Goal: Information Seeking & Learning: Check status

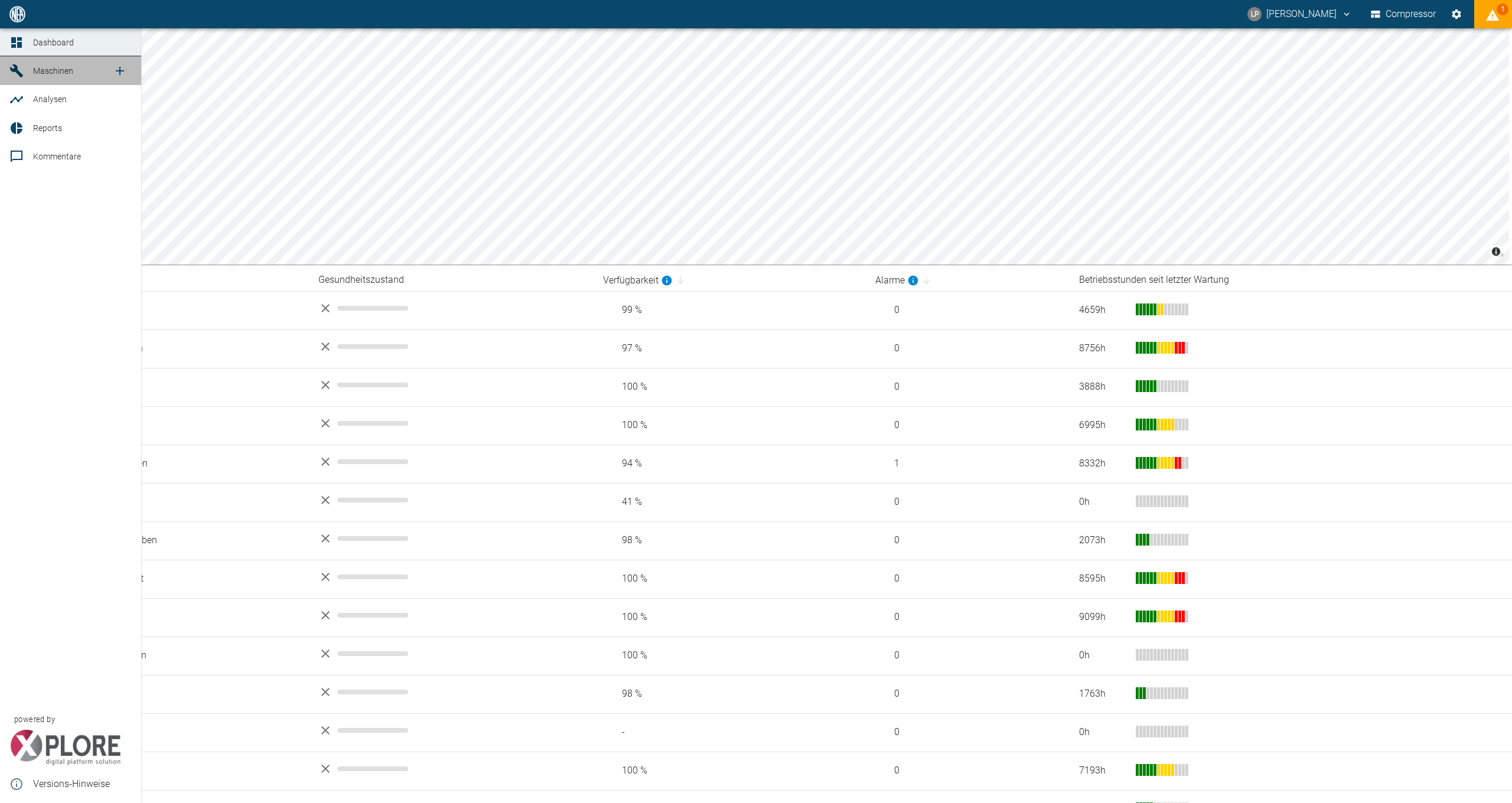
click at [49, 72] on span "Maschinen" at bounding box center [53, 71] width 40 height 9
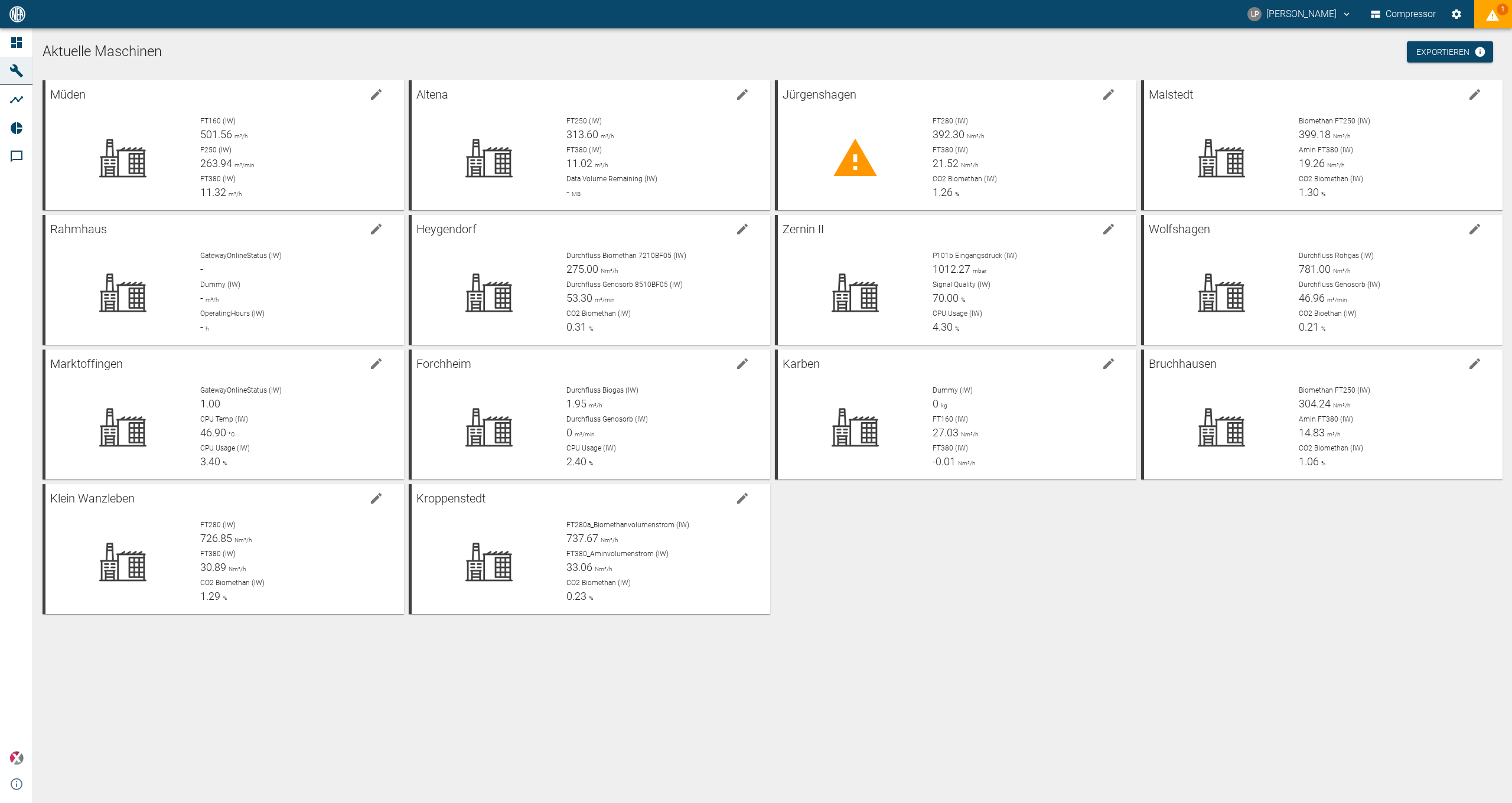
click at [940, 608] on div "Müden FT160 (IW) 501.56 m³/h F250 (IW) 263.94 m³/min FT380 (IW) 11.32 m³/h Alte…" at bounding box center [770, 345] width 1465 height 538
click at [871, 154] on icon at bounding box center [855, 159] width 47 height 47
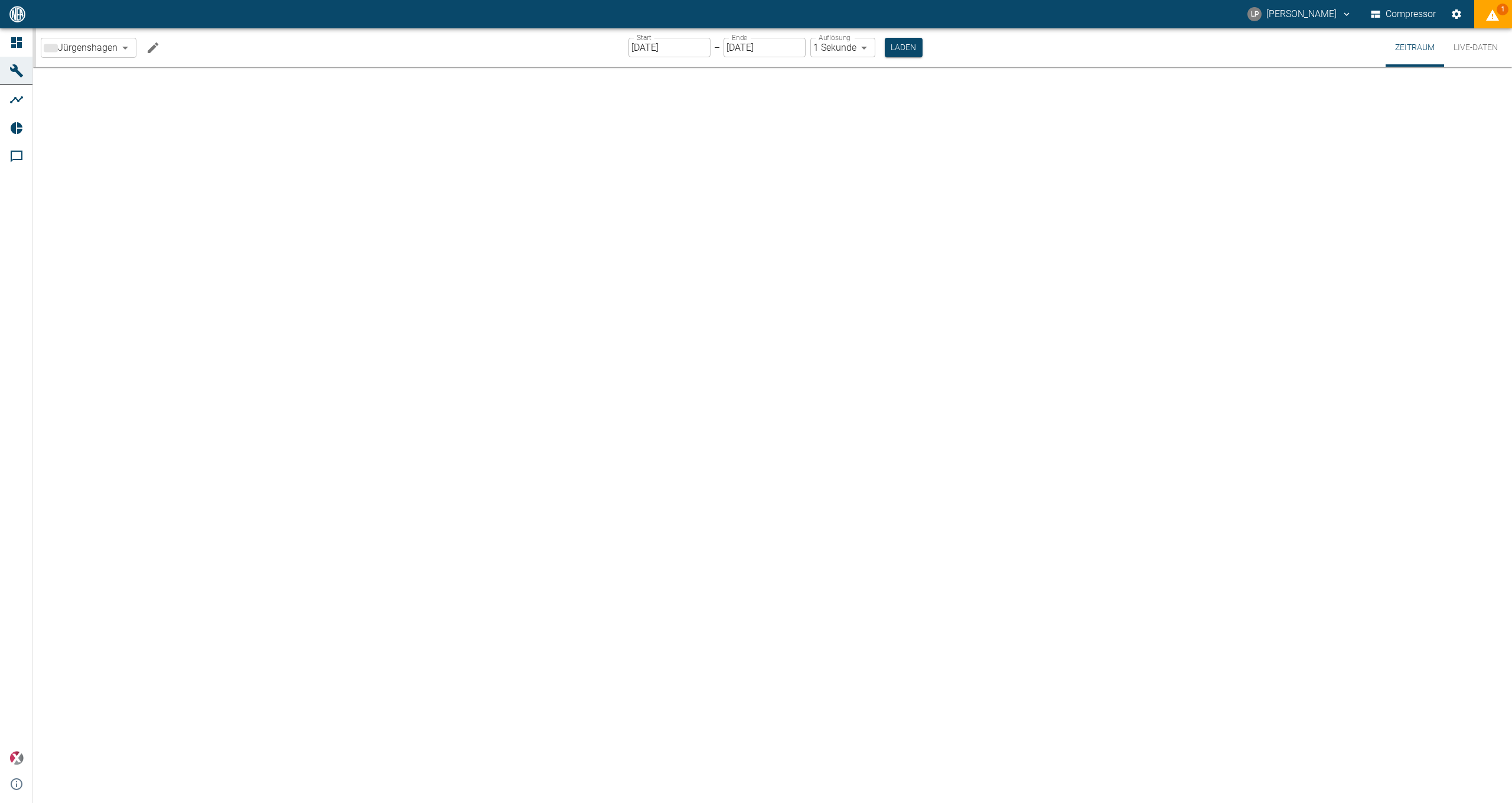
type input "2min"
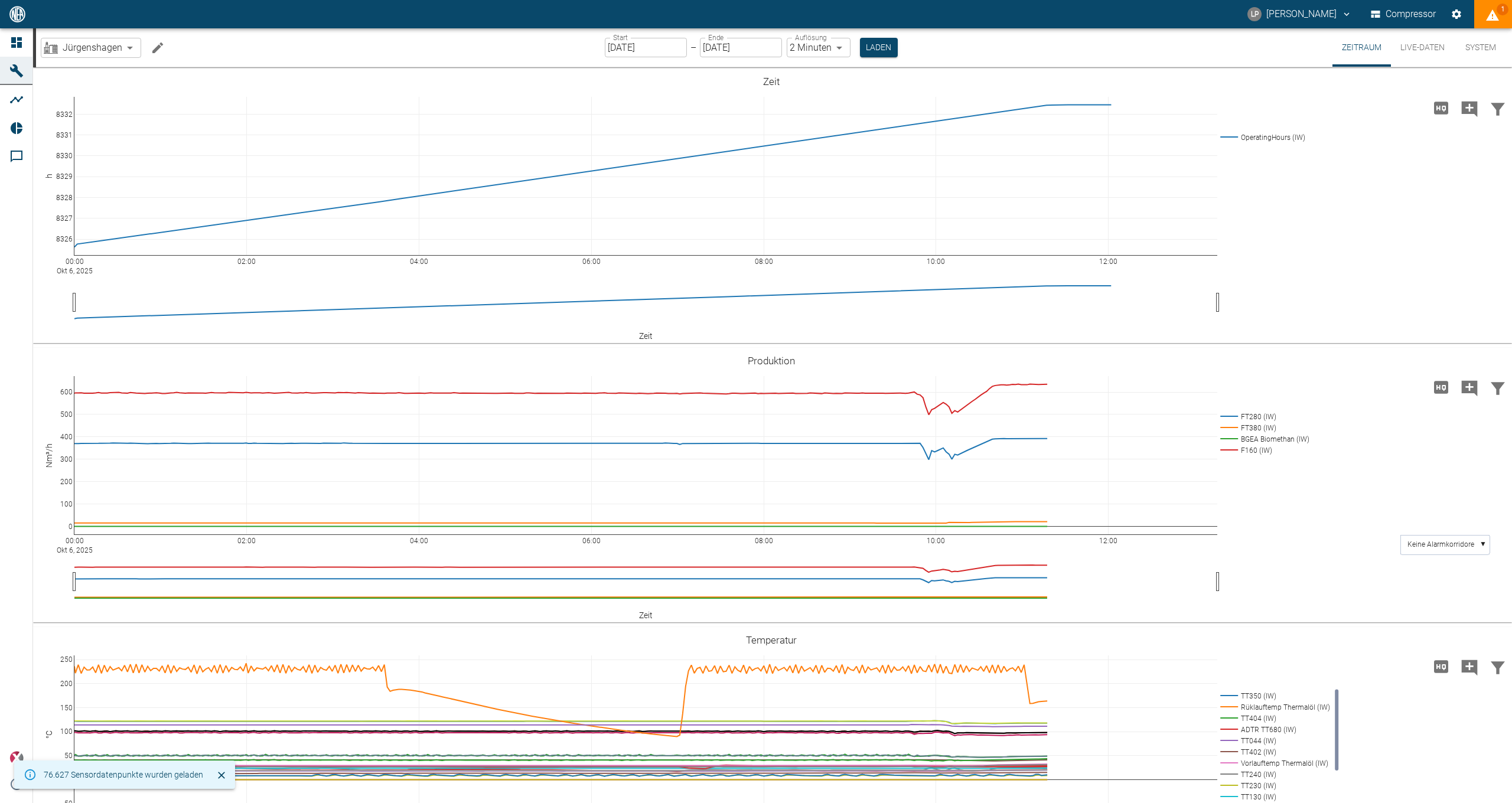
click at [1497, 15] on icon "displayAlerts" at bounding box center [1492, 15] width 14 height 14
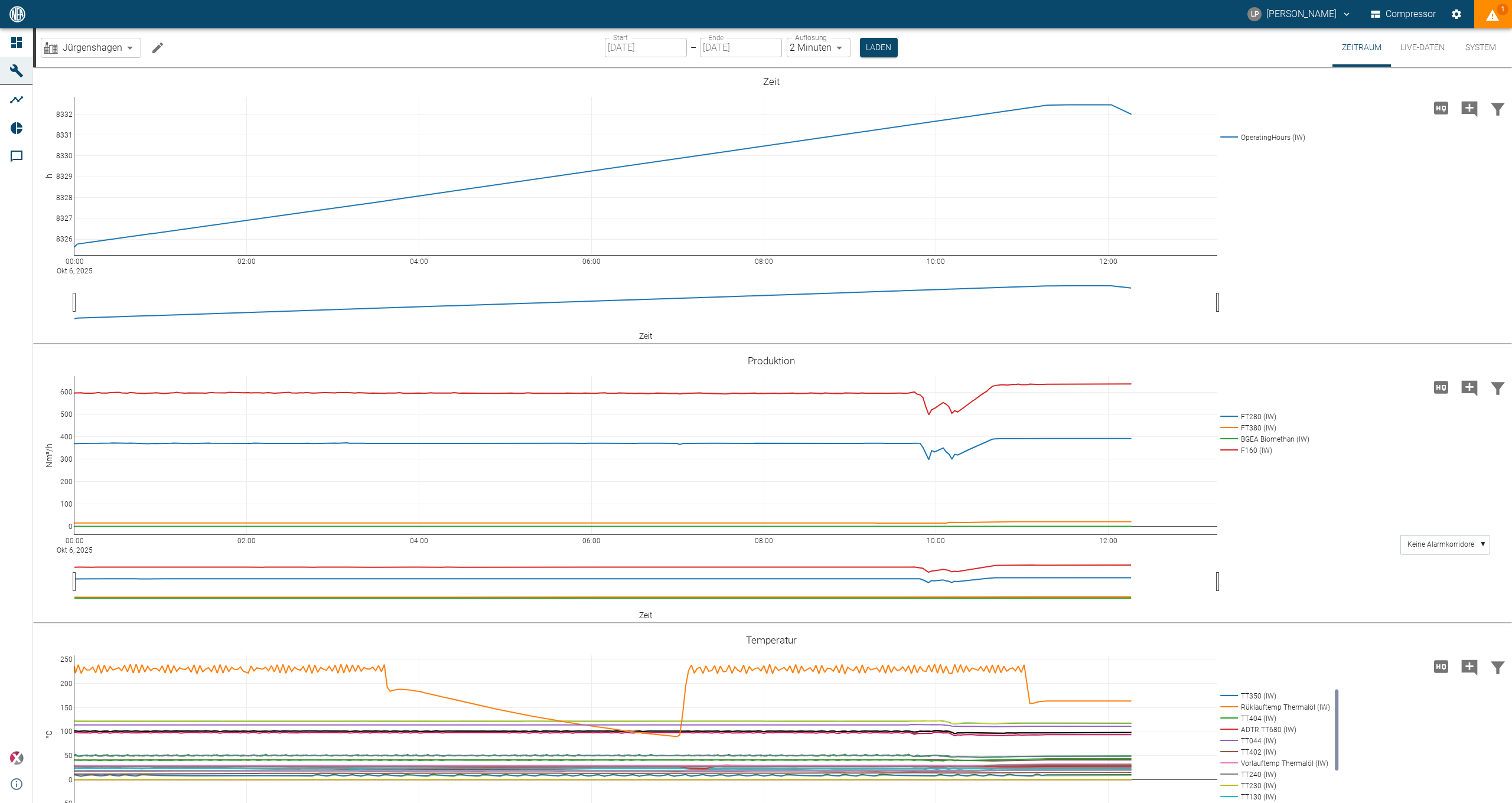
click at [17, 802] on div at bounding box center [756, 812] width 1512 height 0
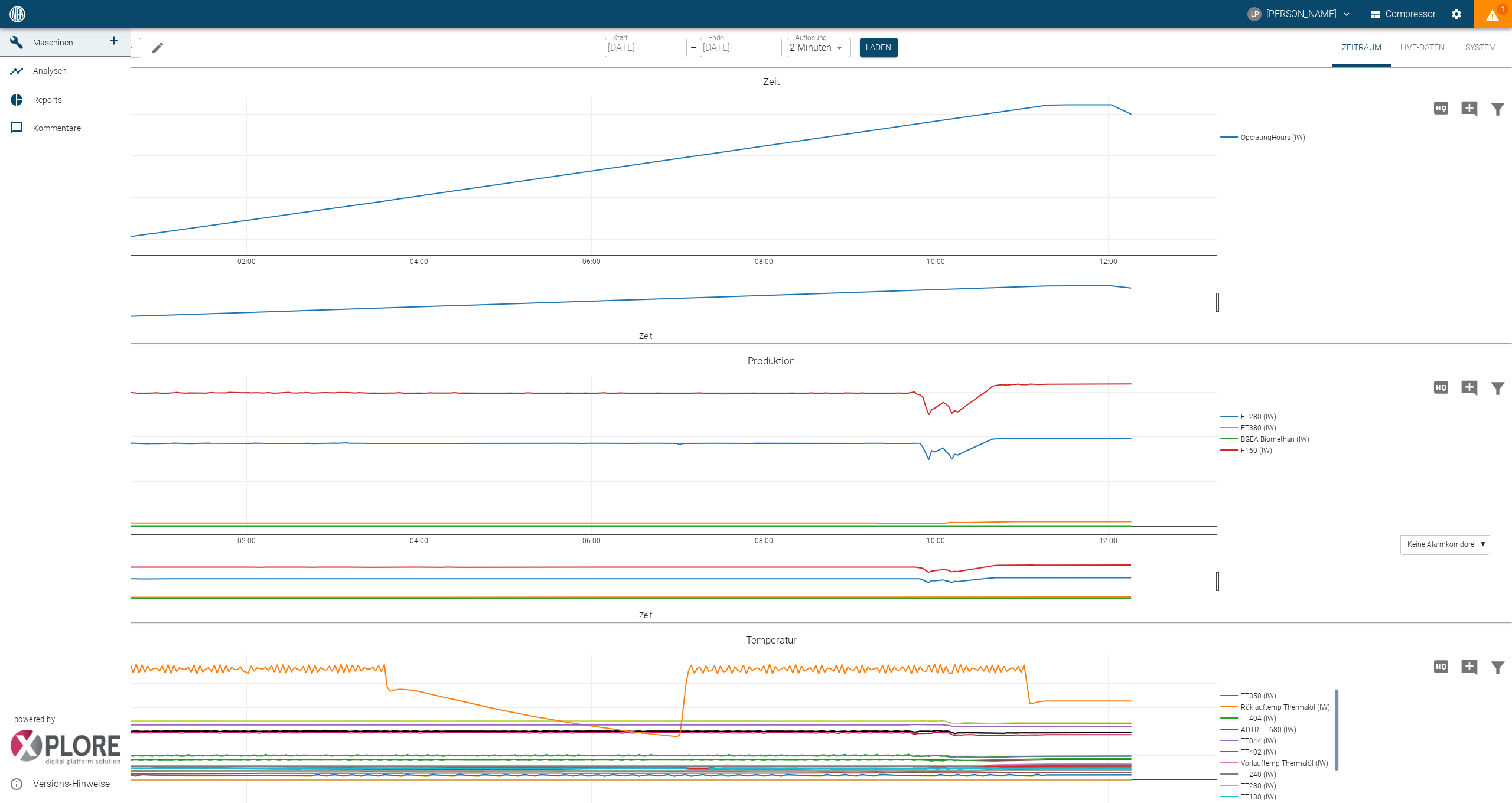
click at [14, 50] on icon at bounding box center [17, 43] width 14 height 14
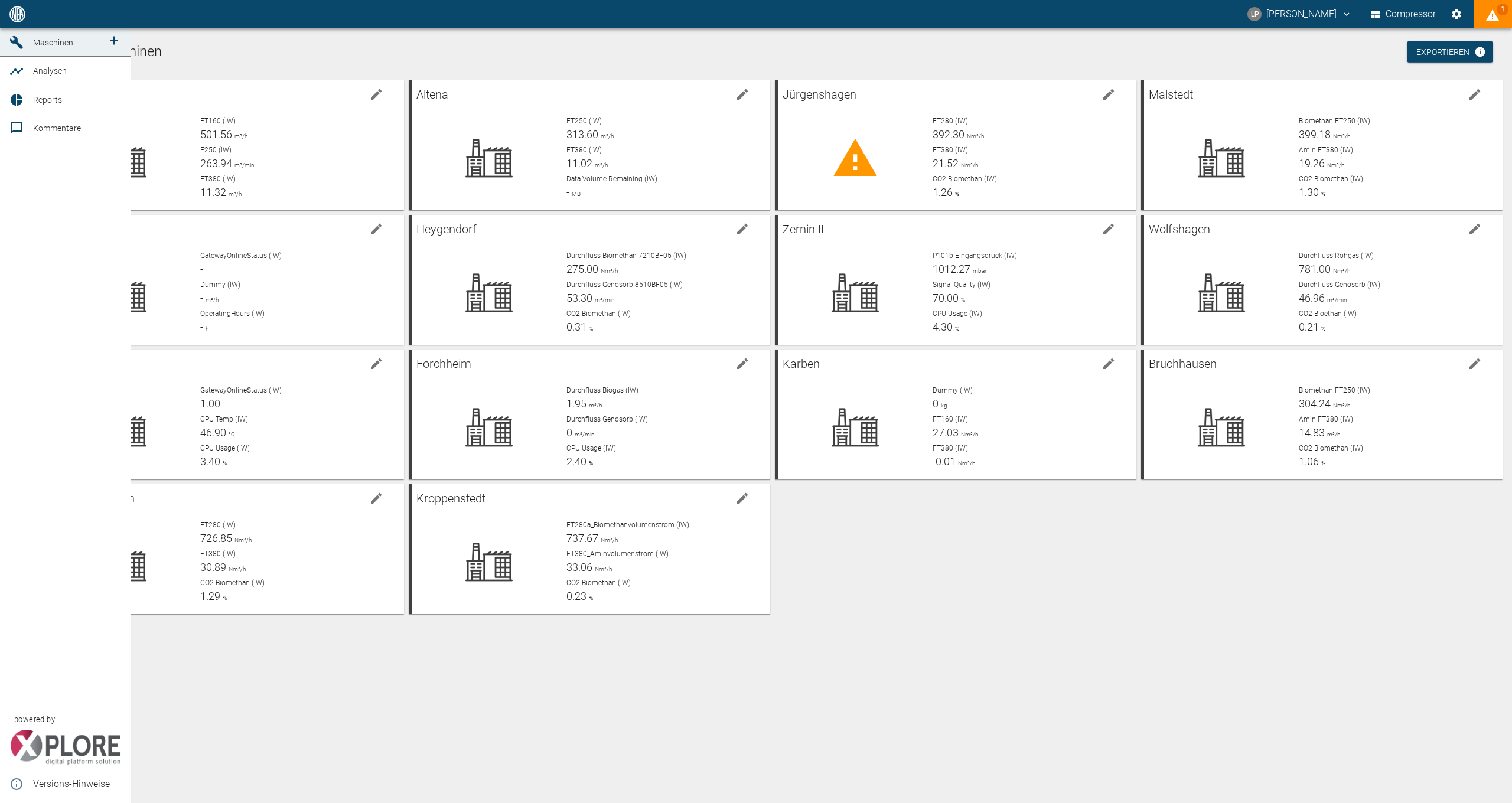
click at [50, 50] on span "Maschinen" at bounding box center [68, 43] width 69 height 14
click at [51, 19] on span "Dashboard" at bounding box center [54, 14] width 41 height 9
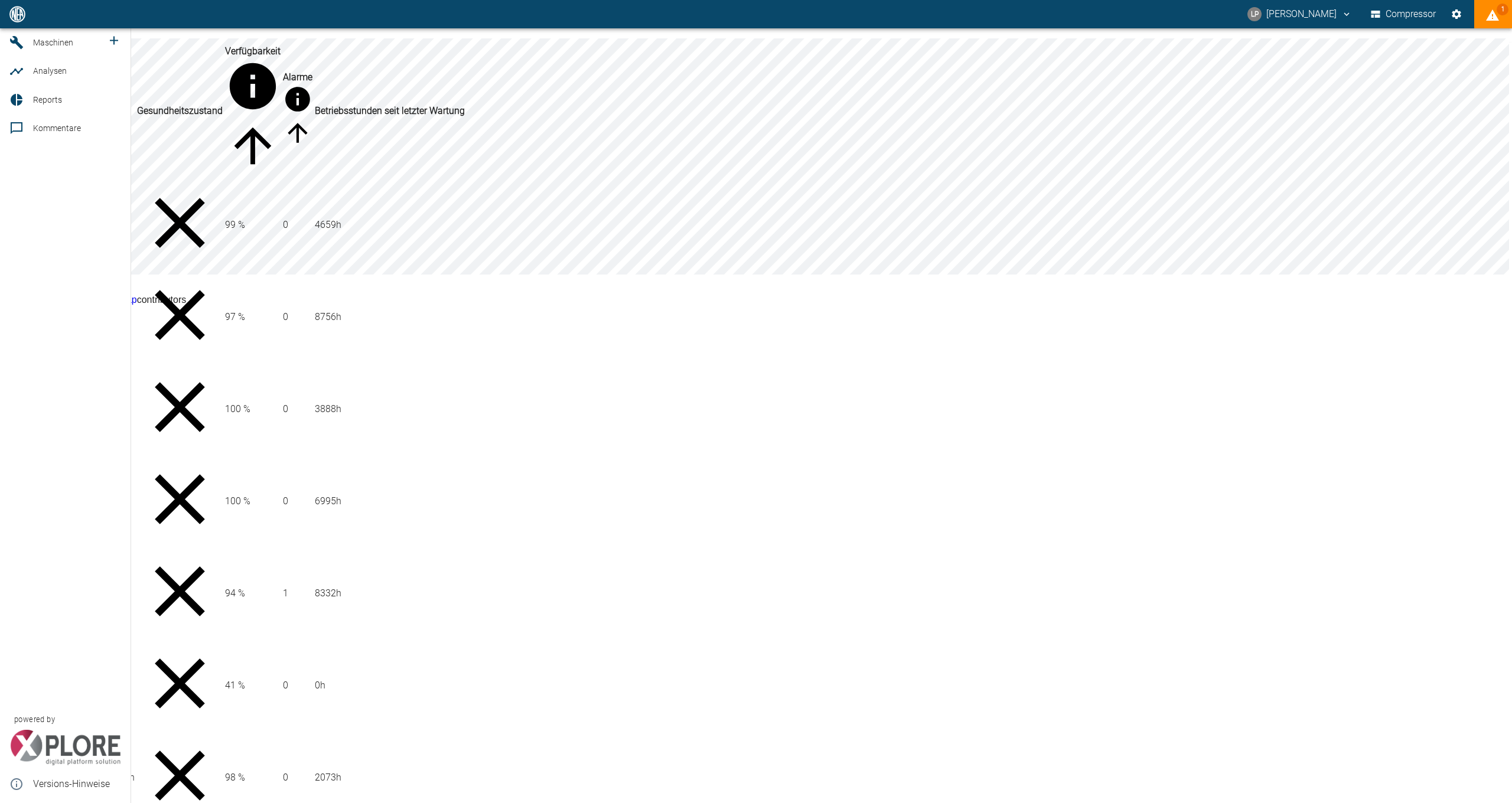
click at [17, 49] on icon at bounding box center [17, 43] width 13 height 13
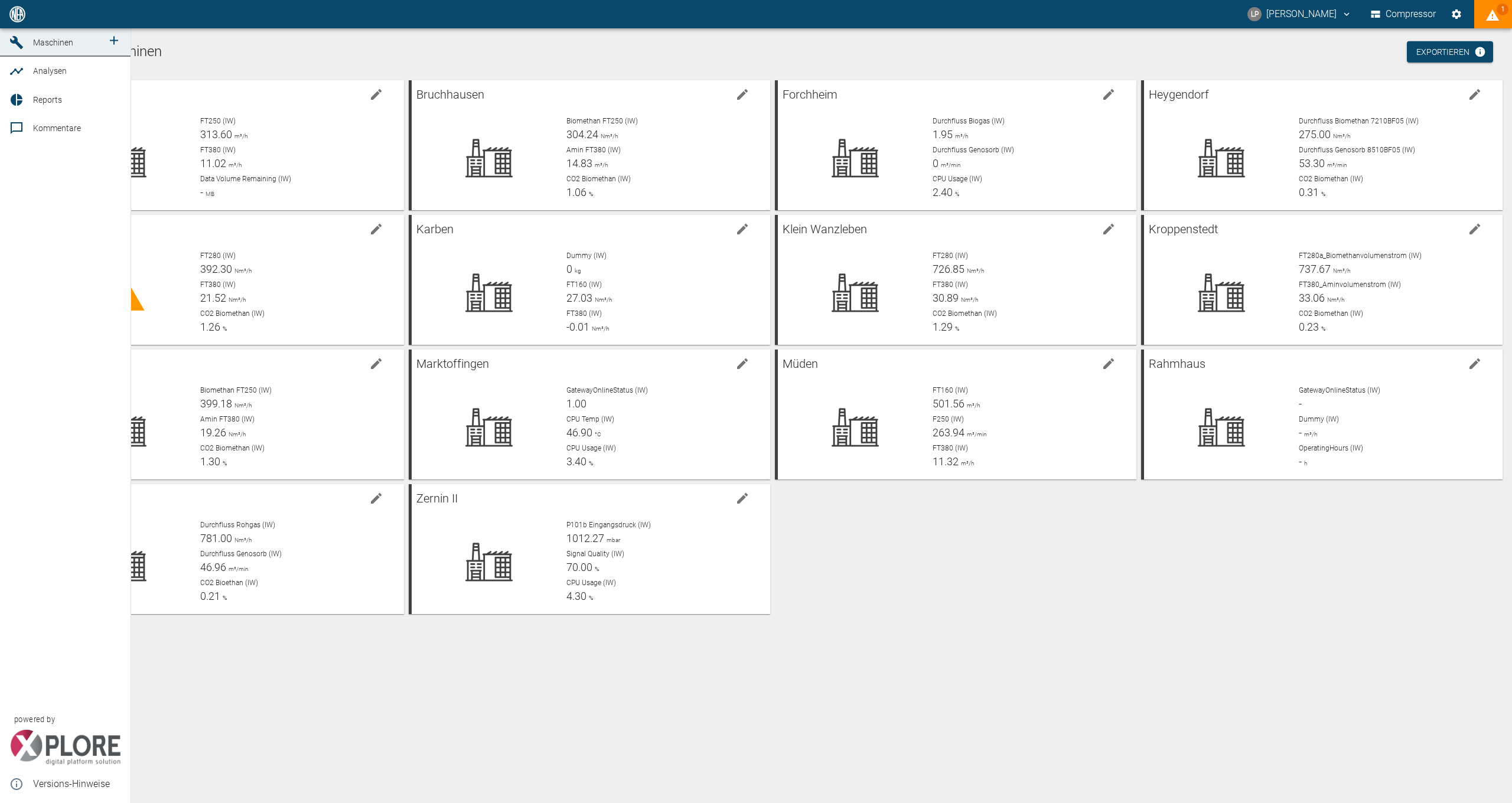
click at [43, 47] on span "Maschinen" at bounding box center [53, 43] width 40 height 9
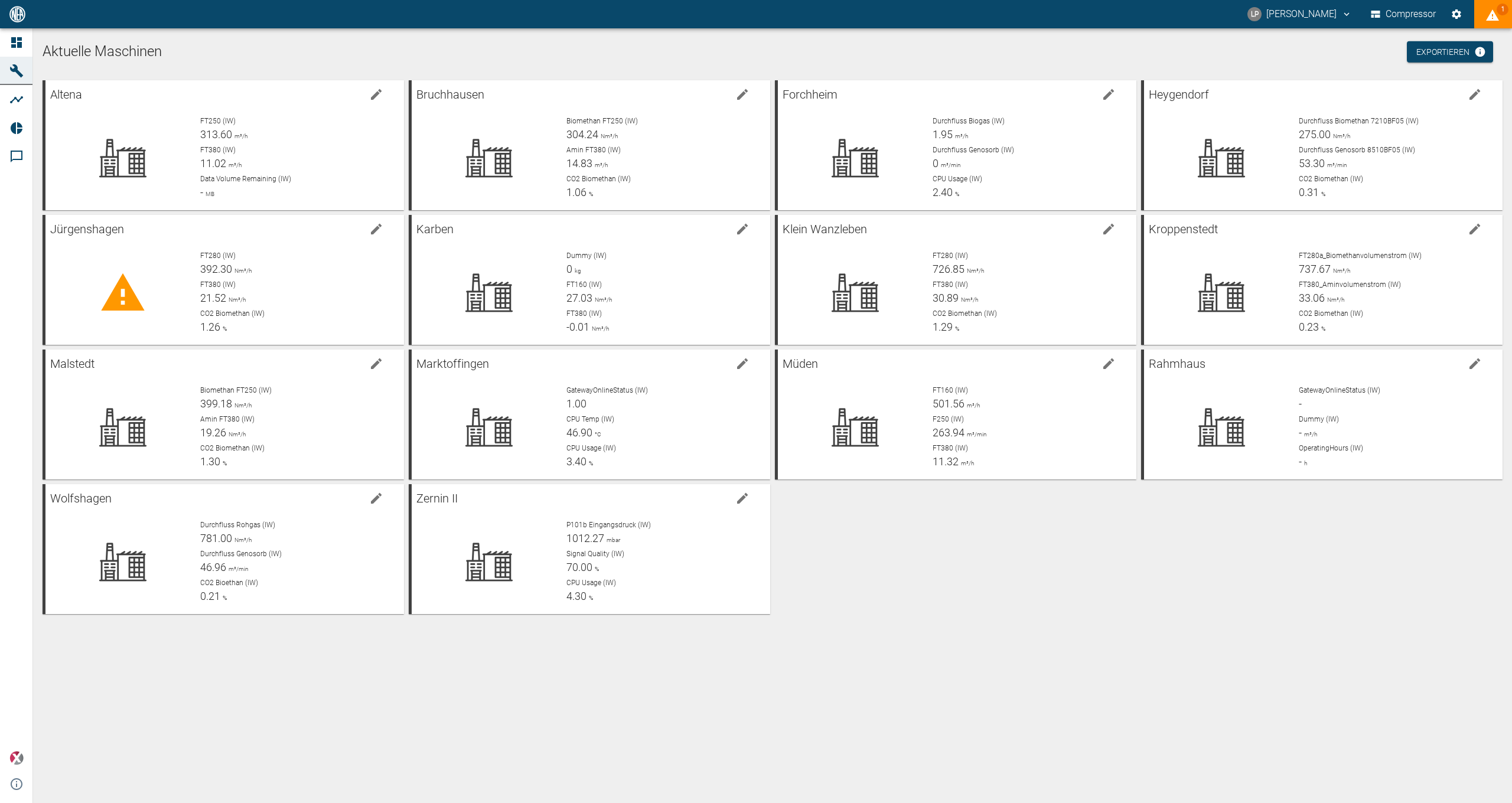
click at [1036, 603] on div "Altena FT250 (IW) 313.60 m³/h FT380 (IW) 11.02 m³/h Data Volume Remaining (IW) …" at bounding box center [770, 345] width 1465 height 538
click at [1462, 17] on button "Einstellungen" at bounding box center [1456, 13] width 21 height 21
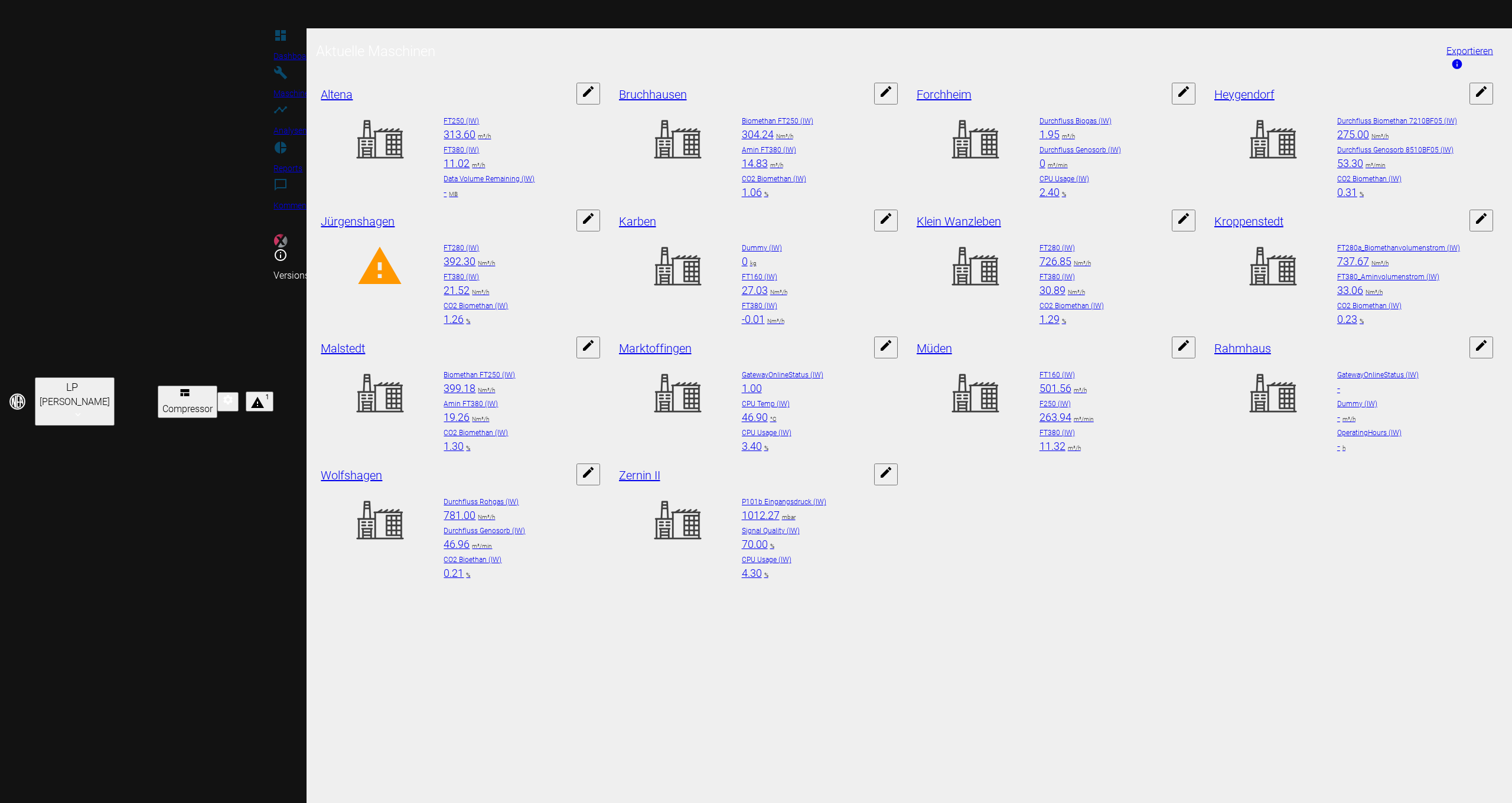
checkbox input "false"
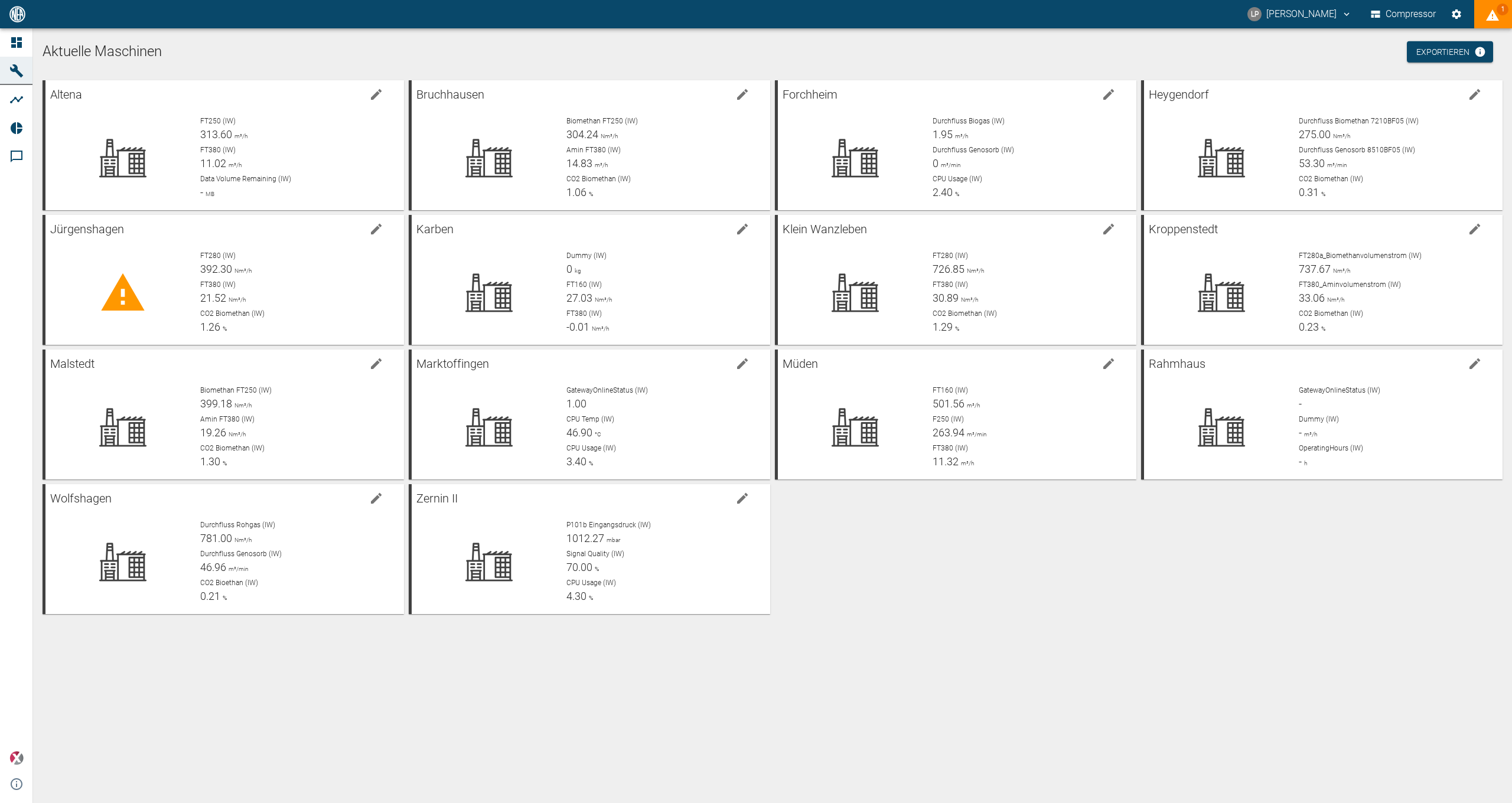
click at [927, 537] on div "Altena FT250 (IW) 313.60 m³/h FT380 (IW) 11.02 m³/h Data Volume Remaining (IW) …" at bounding box center [770, 345] width 1465 height 538
